Goal: Task Accomplishment & Management: Use online tool/utility

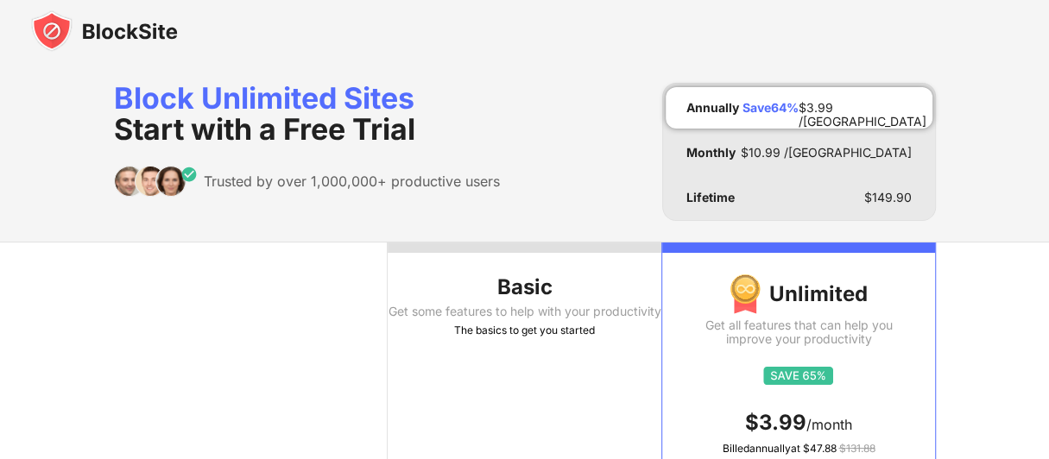
click at [136, 28] on img at bounding box center [104, 30] width 147 height 41
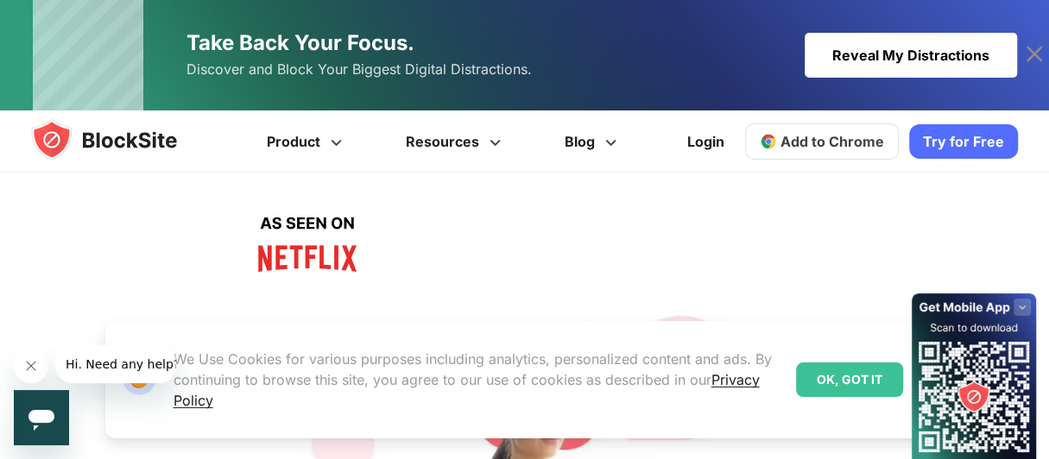
scroll to position [431, 0]
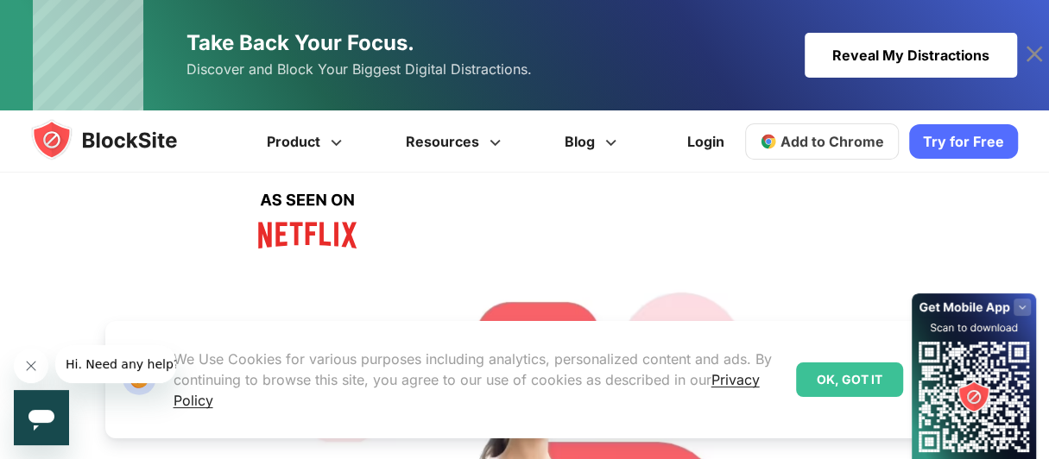
click at [845, 374] on div "OK, GOT IT" at bounding box center [849, 379] width 107 height 35
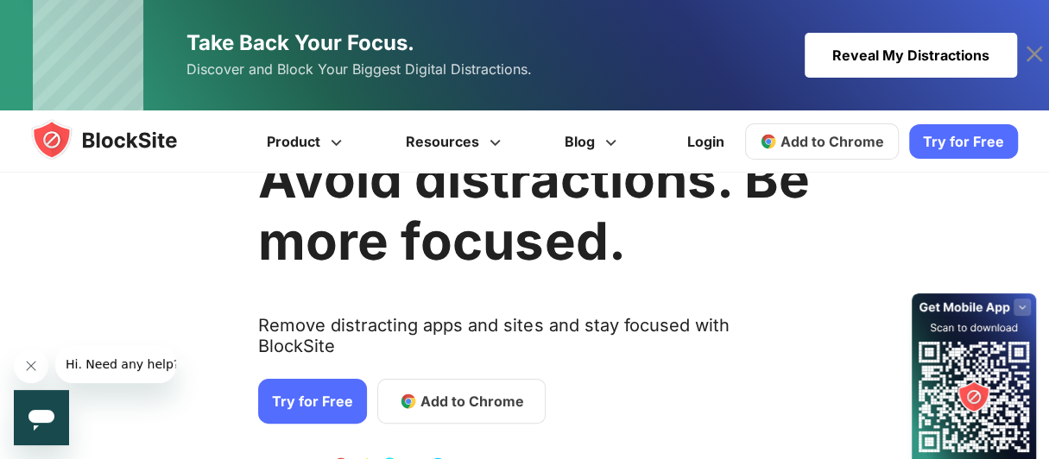
scroll to position [0, 0]
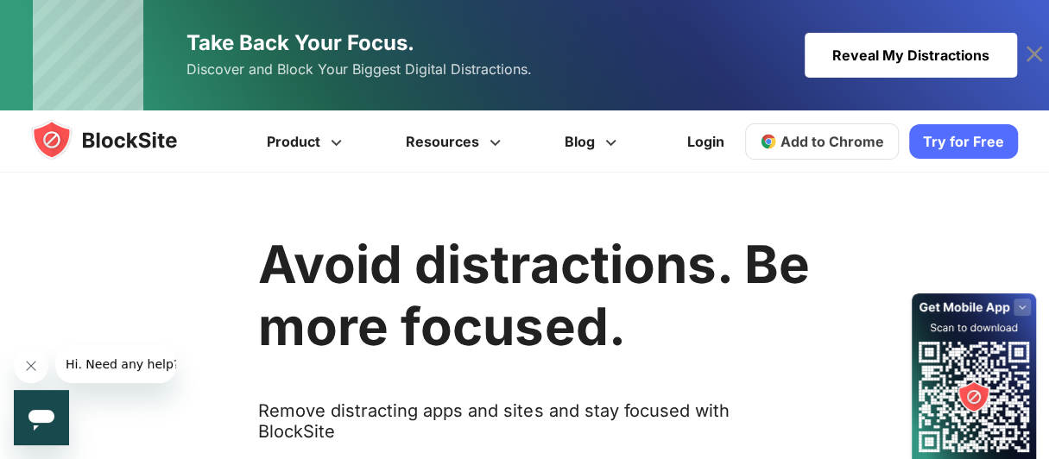
click at [147, 147] on img at bounding box center [121, 139] width 180 height 41
click at [854, 58] on div "Reveal My Distractions" at bounding box center [910, 55] width 212 height 45
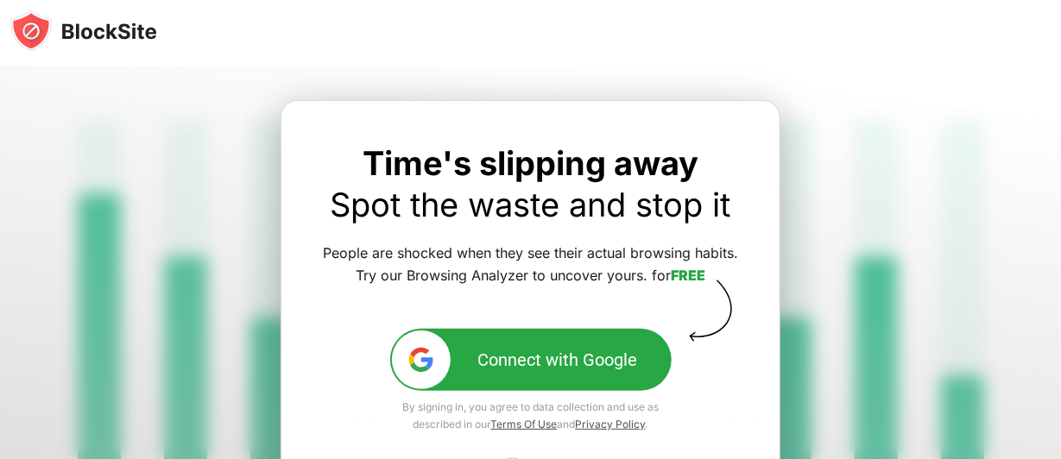
click at [110, 36] on img at bounding box center [83, 30] width 147 height 41
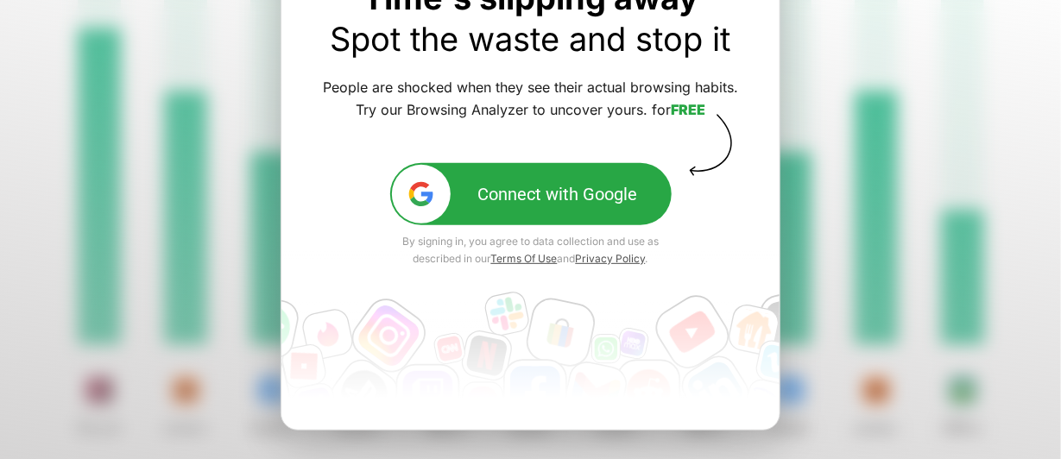
scroll to position [243, 0]
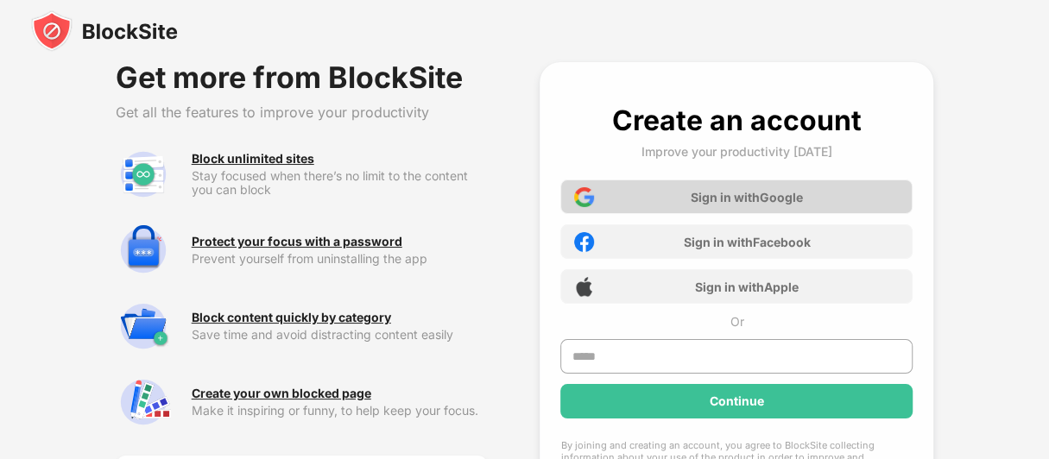
click at [730, 194] on div "Sign in with Google" at bounding box center [746, 197] width 112 height 15
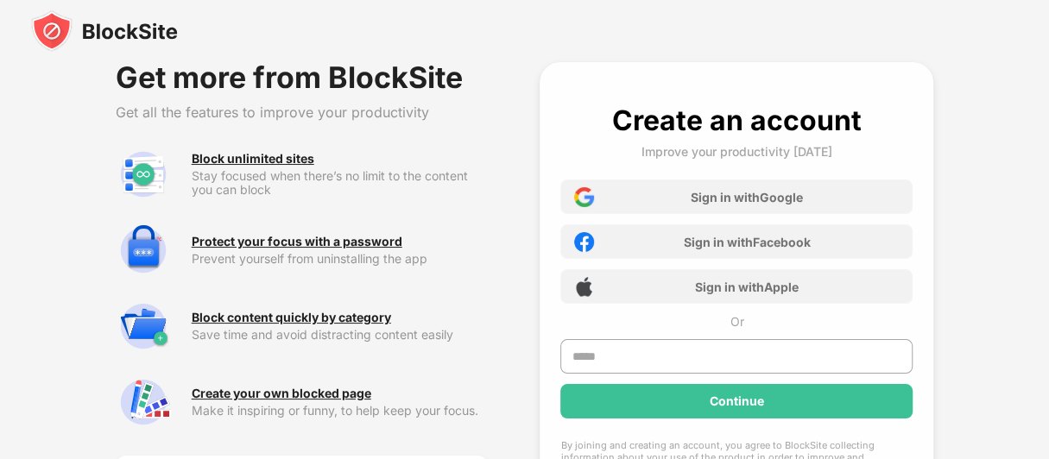
click at [1001, 248] on div "Get more from BlockSite Get all the features to improve your productivity Block…" at bounding box center [524, 343] width 1049 height 686
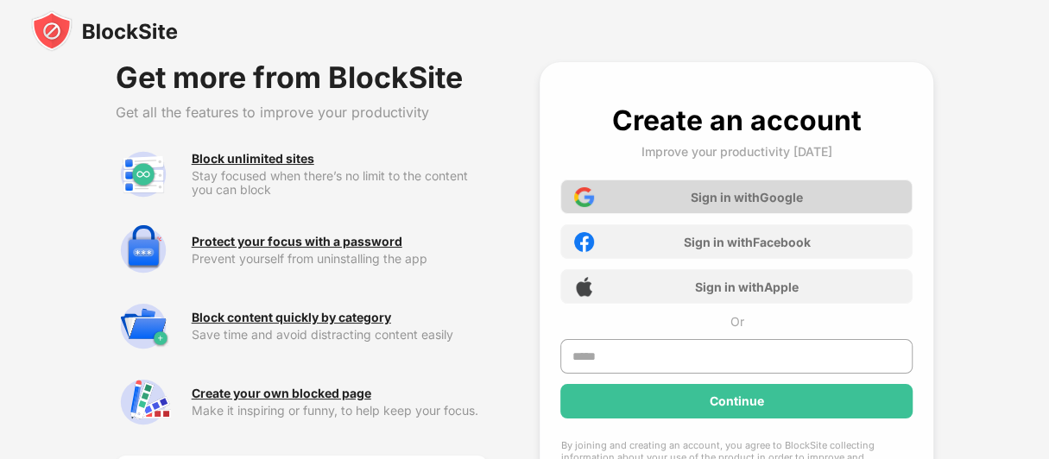
click at [774, 194] on div "Sign in with Google" at bounding box center [746, 197] width 112 height 15
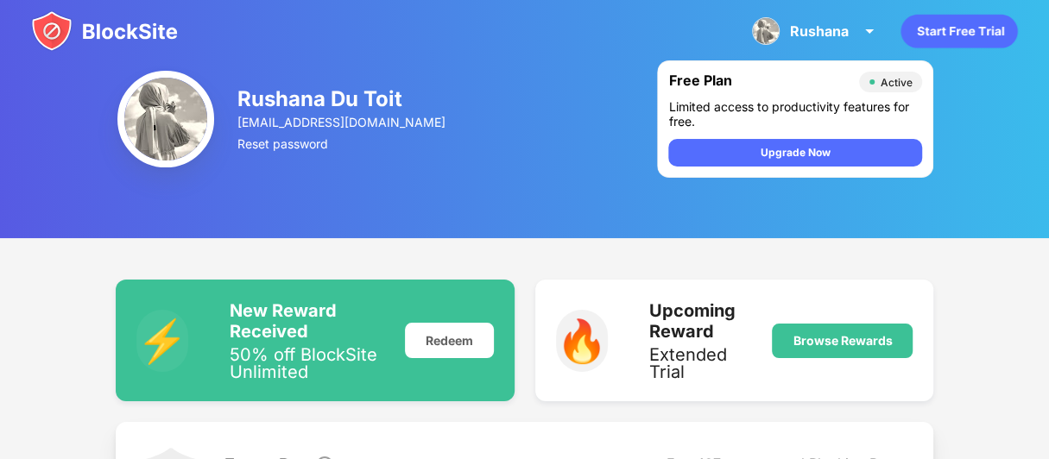
click at [174, 115] on img at bounding box center [165, 119] width 97 height 97
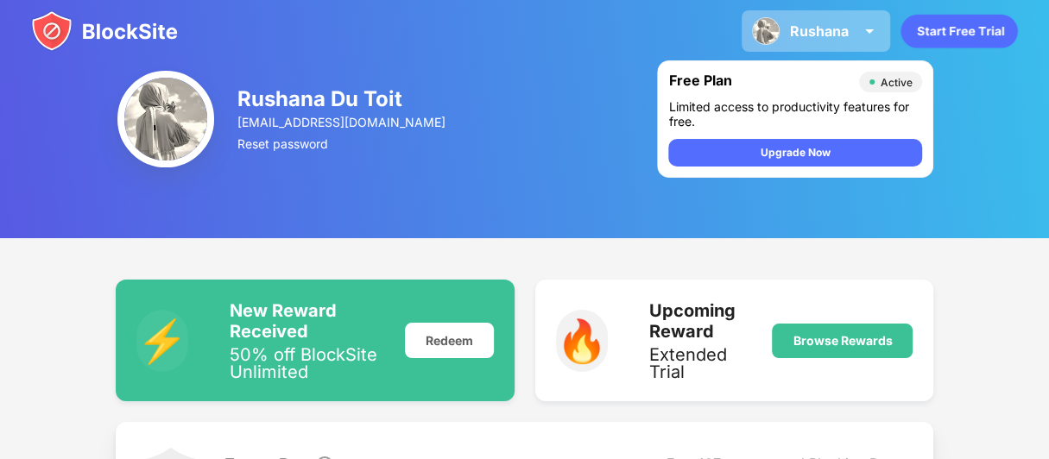
click at [822, 31] on div "Rushana" at bounding box center [819, 30] width 59 height 17
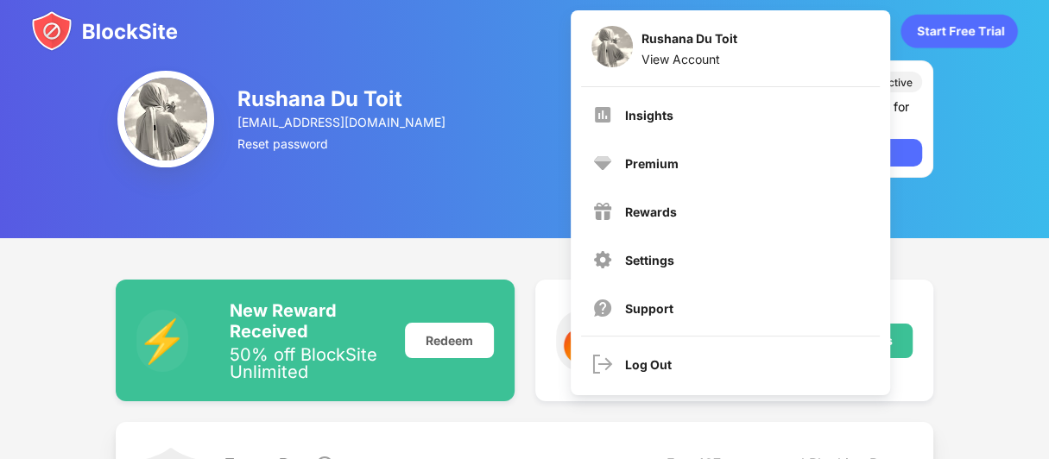
click at [148, 22] on img at bounding box center [104, 30] width 147 height 41
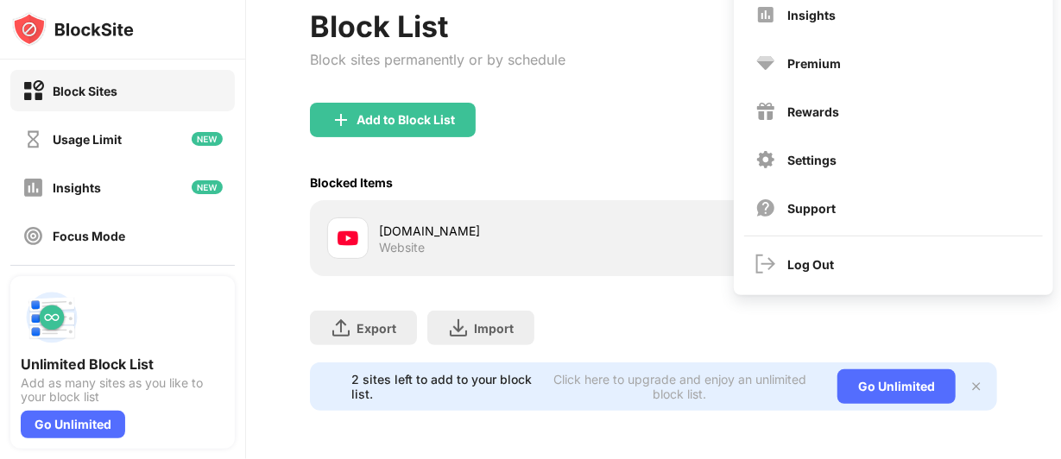
scroll to position [110, 0]
click at [620, 241] on div "youtube.com Website" at bounding box center [516, 239] width 274 height 34
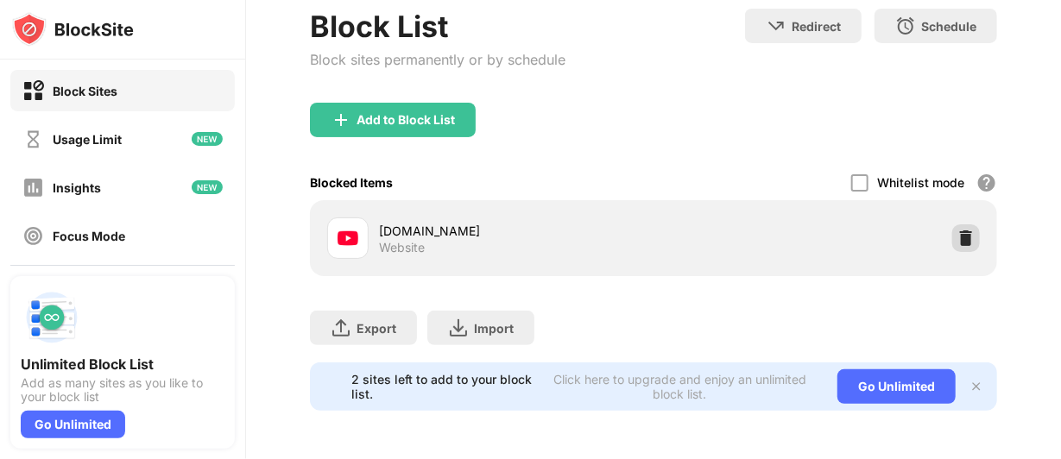
click at [957, 230] on img at bounding box center [965, 238] width 17 height 17
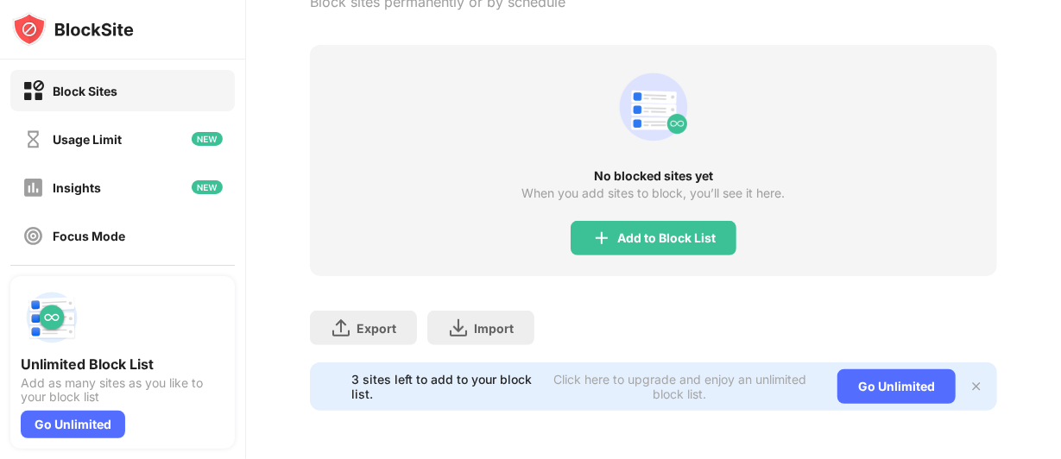
scroll to position [82, 0]
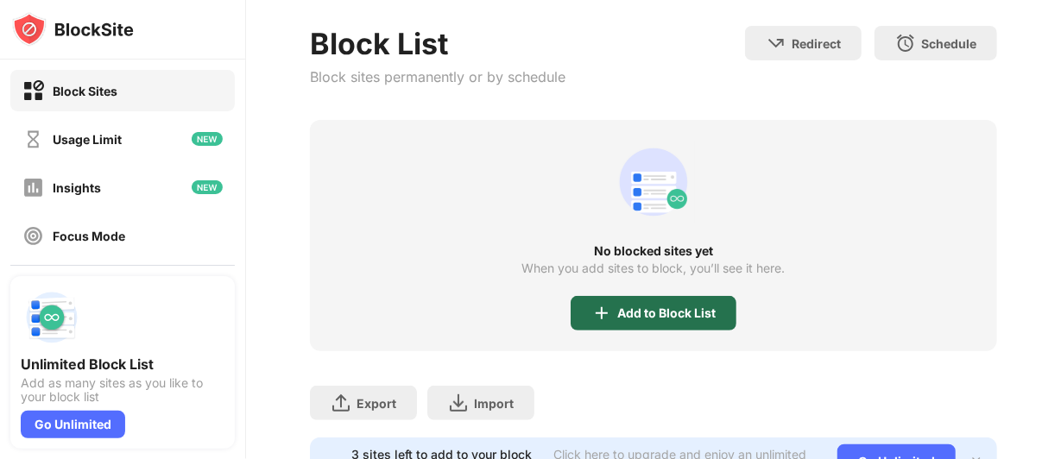
click at [687, 312] on div "Add to Block List" at bounding box center [666, 313] width 98 height 14
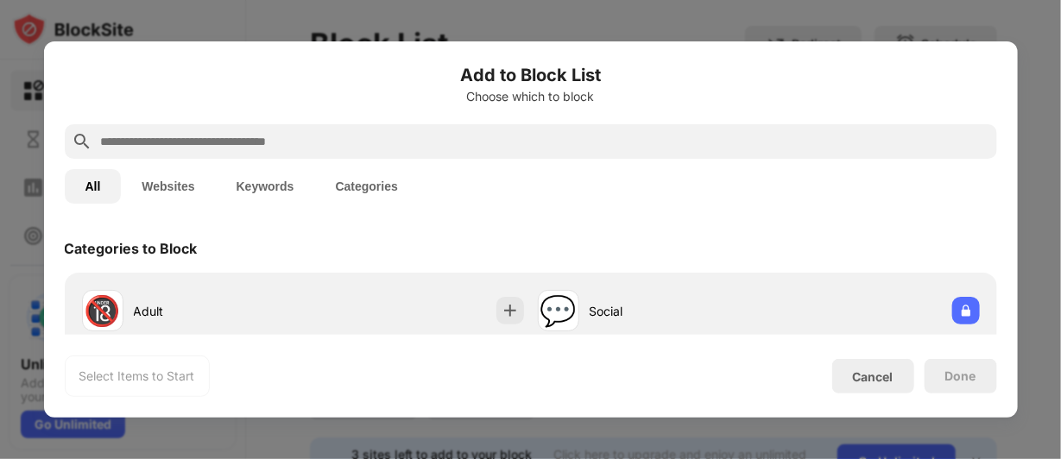
click at [231, 147] on input "text" at bounding box center [544, 141] width 891 height 21
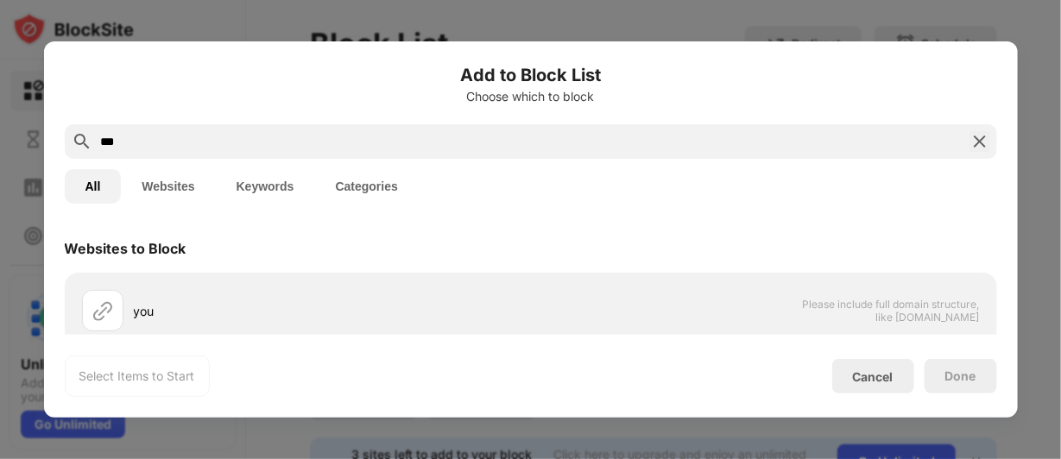
click at [144, 148] on input "***" at bounding box center [530, 141] width 863 height 21
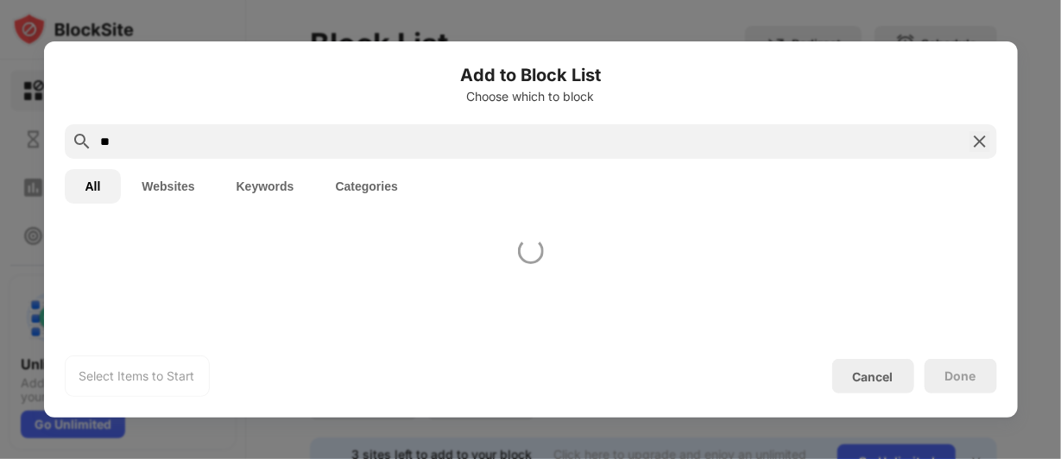
type input "*"
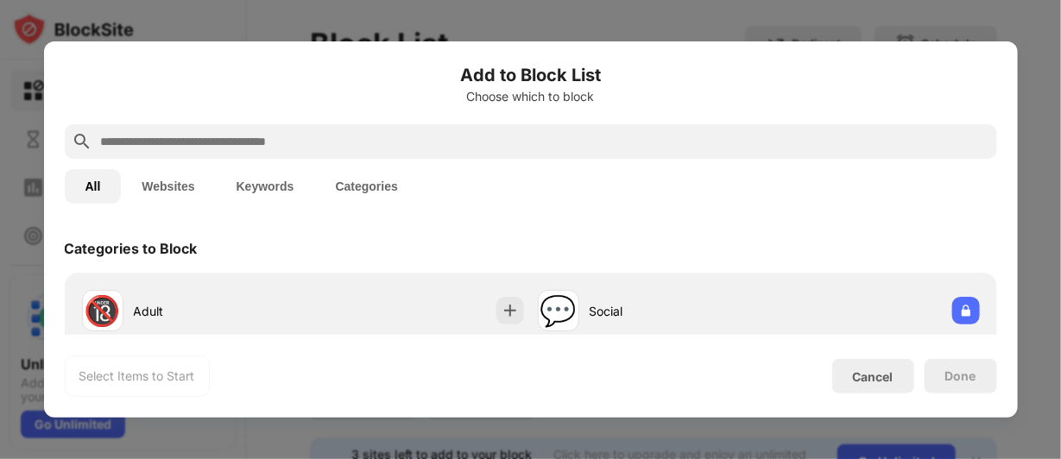
paste input "**********"
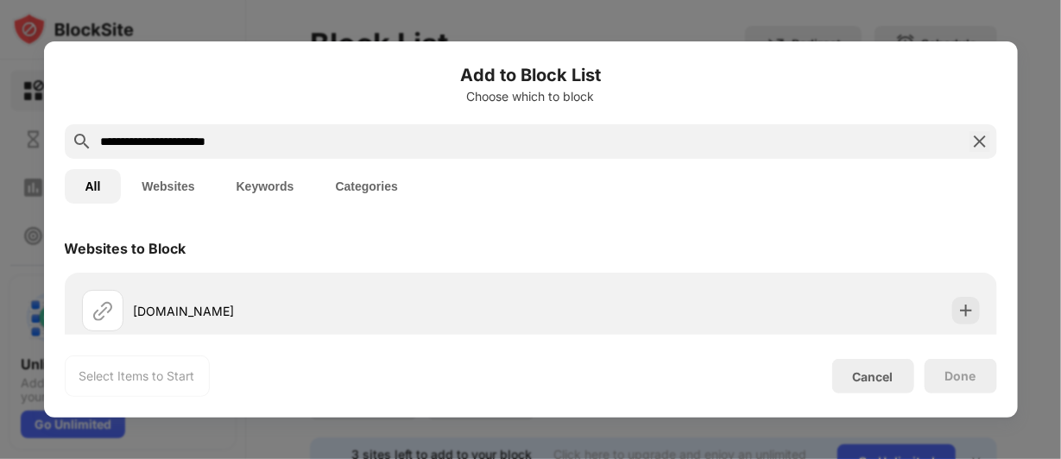
type input "**********"
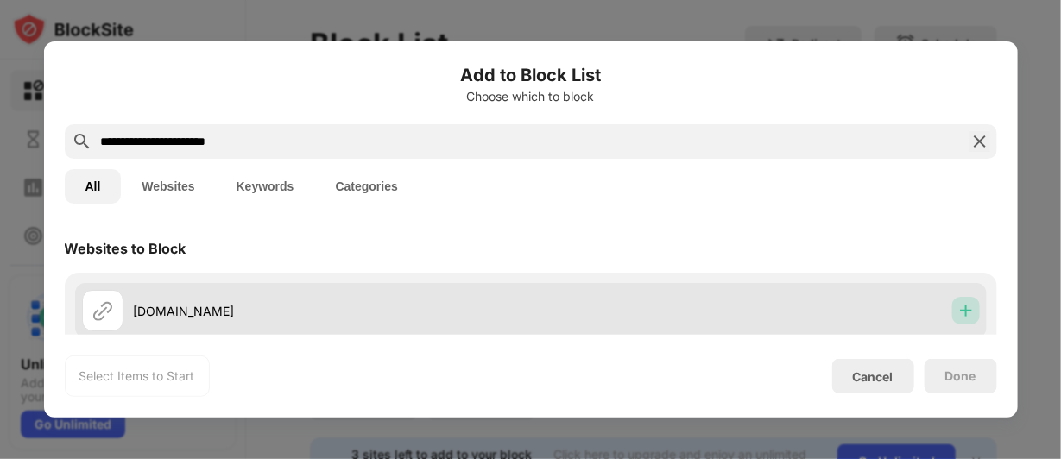
click at [957, 308] on img at bounding box center [965, 310] width 17 height 17
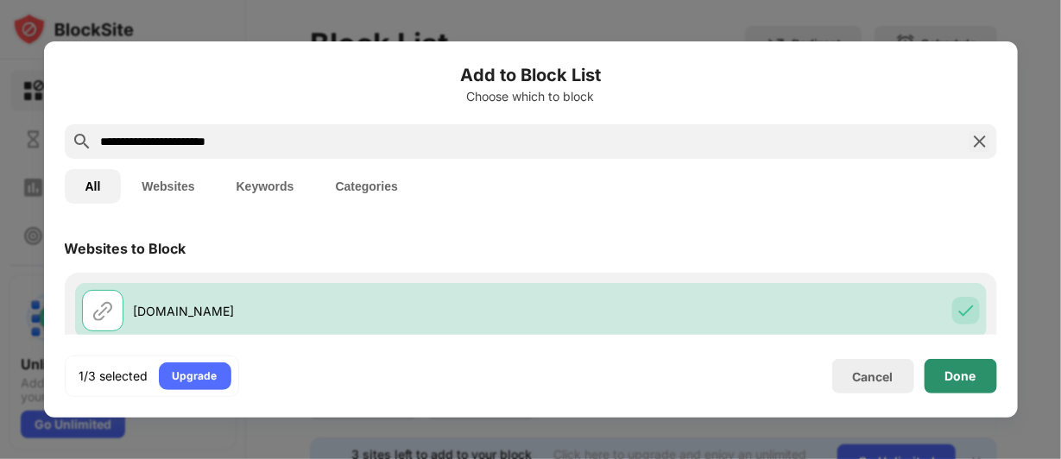
click at [975, 375] on div "Done" at bounding box center [960, 376] width 72 height 35
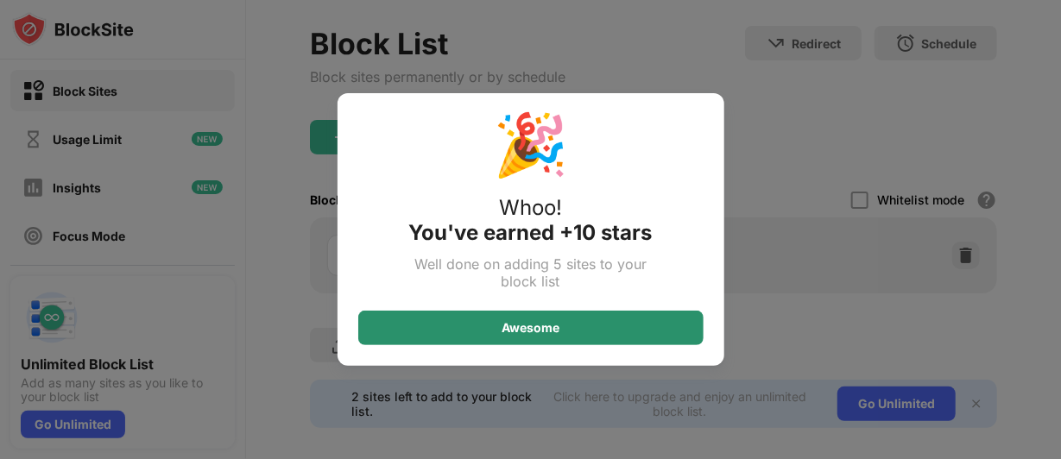
click at [553, 325] on div "Awesome" at bounding box center [530, 328] width 58 height 14
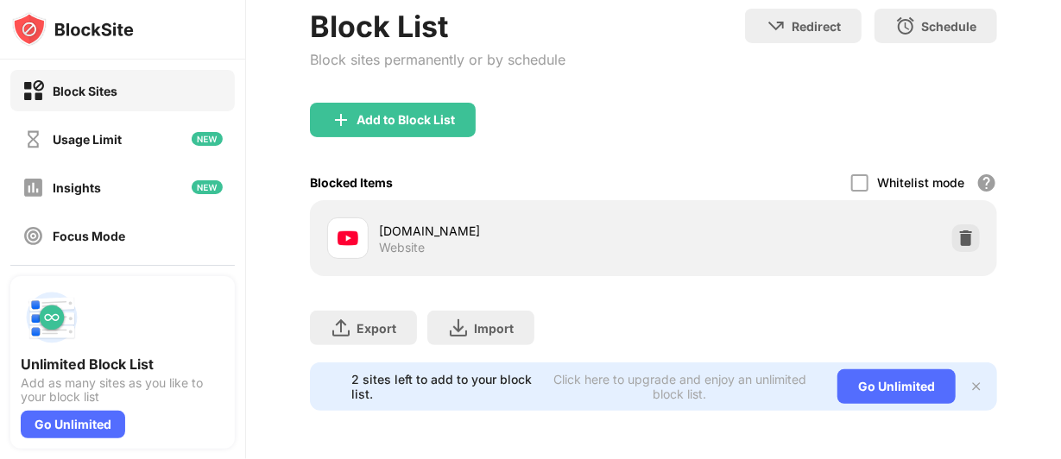
scroll to position [110, 0]
